Goal: Check status: Check status

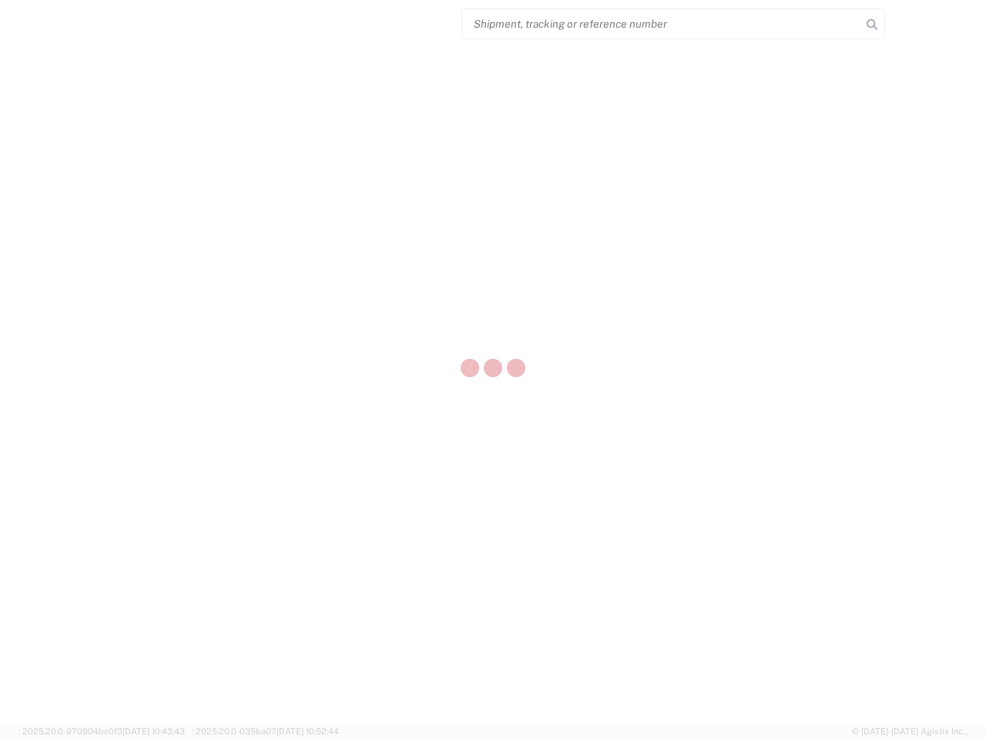
select select "US"
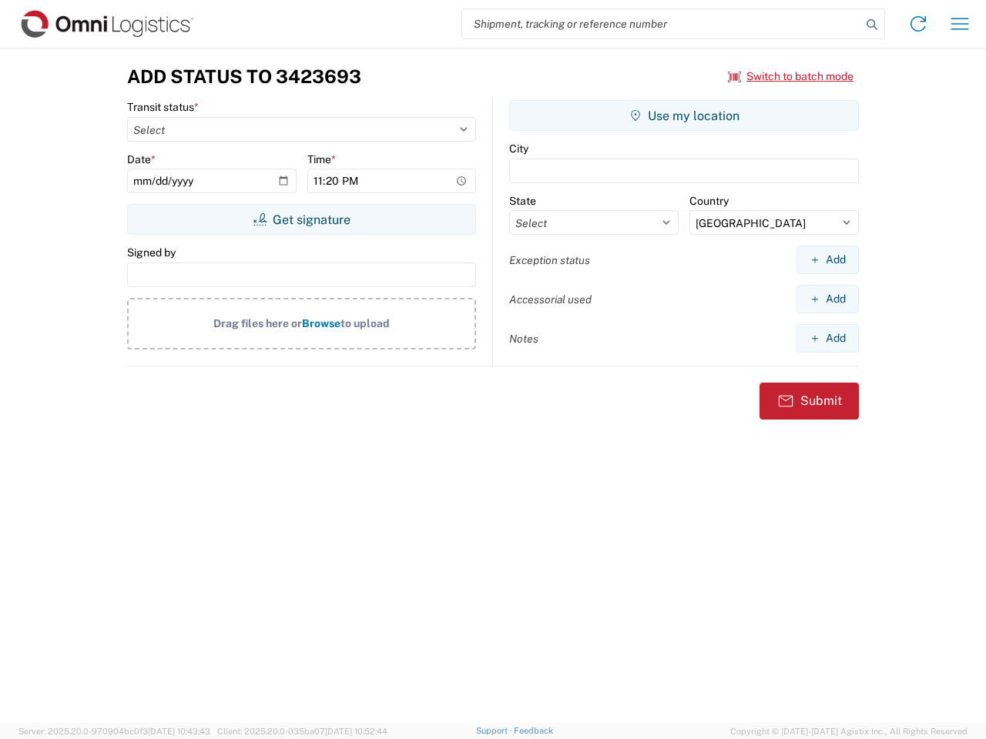
click at [662, 24] on input "search" at bounding box center [661, 23] width 399 height 29
click at [872, 25] on icon at bounding box center [872, 25] width 22 height 22
click at [918, 24] on icon at bounding box center [918, 24] width 25 height 25
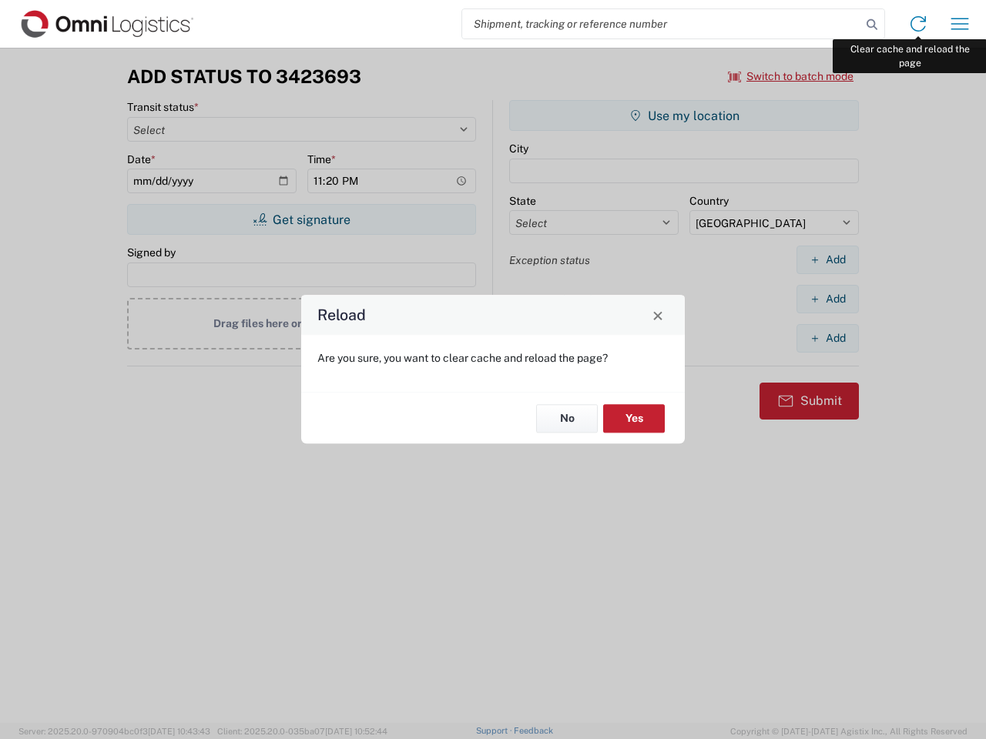
click at [960, 24] on div "Reload Are you sure, you want to clear cache and reload the page? No Yes" at bounding box center [493, 369] width 986 height 739
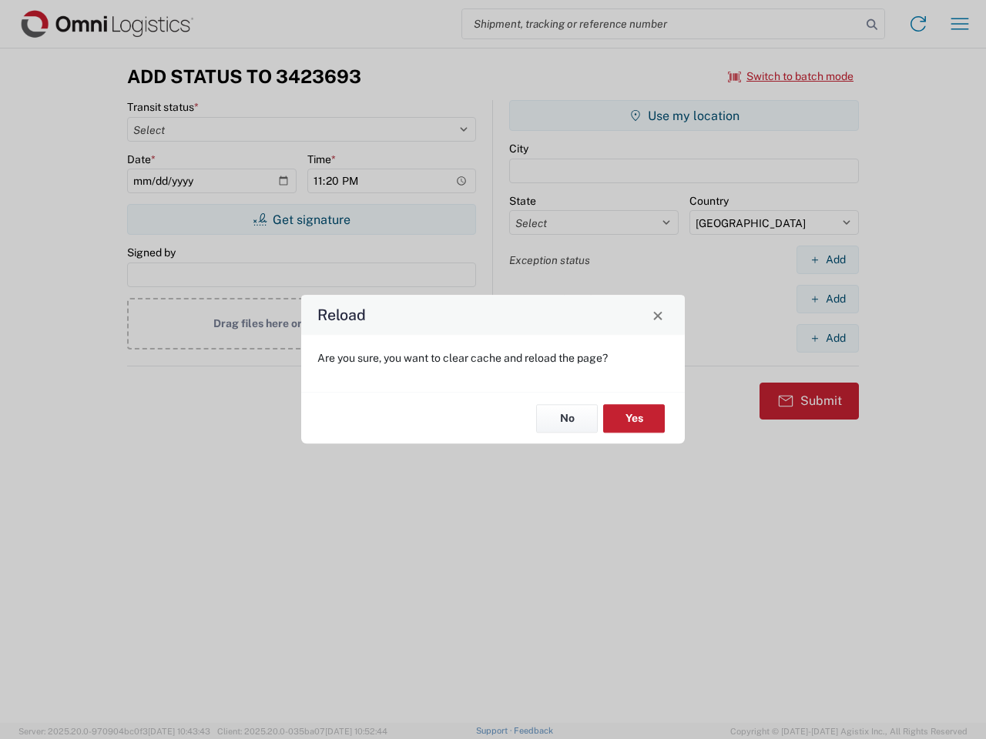
click at [791, 76] on div "Reload Are you sure, you want to clear cache and reload the page? No Yes" at bounding box center [493, 369] width 986 height 739
click at [301, 219] on div "Reload Are you sure, you want to clear cache and reload the page? No Yes" at bounding box center [493, 369] width 986 height 739
click at [684, 116] on div "Reload Are you sure, you want to clear cache and reload the page? No Yes" at bounding box center [493, 369] width 986 height 739
click at [827, 260] on div "Reload Are you sure, you want to clear cache and reload the page? No Yes" at bounding box center [493, 369] width 986 height 739
click at [827, 299] on div "Reload Are you sure, you want to clear cache and reload the page? No Yes" at bounding box center [493, 369] width 986 height 739
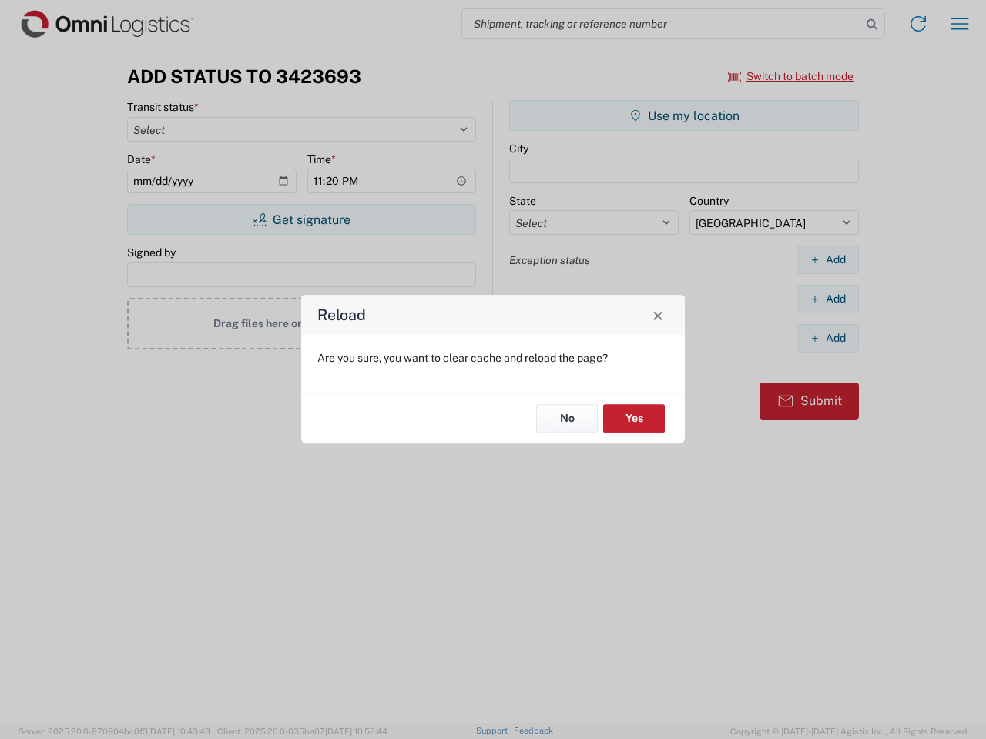
click at [827, 338] on div "Reload Are you sure, you want to clear cache and reload the page? No Yes" at bounding box center [493, 369] width 986 height 739
